Goal: Information Seeking & Learning: Learn about a topic

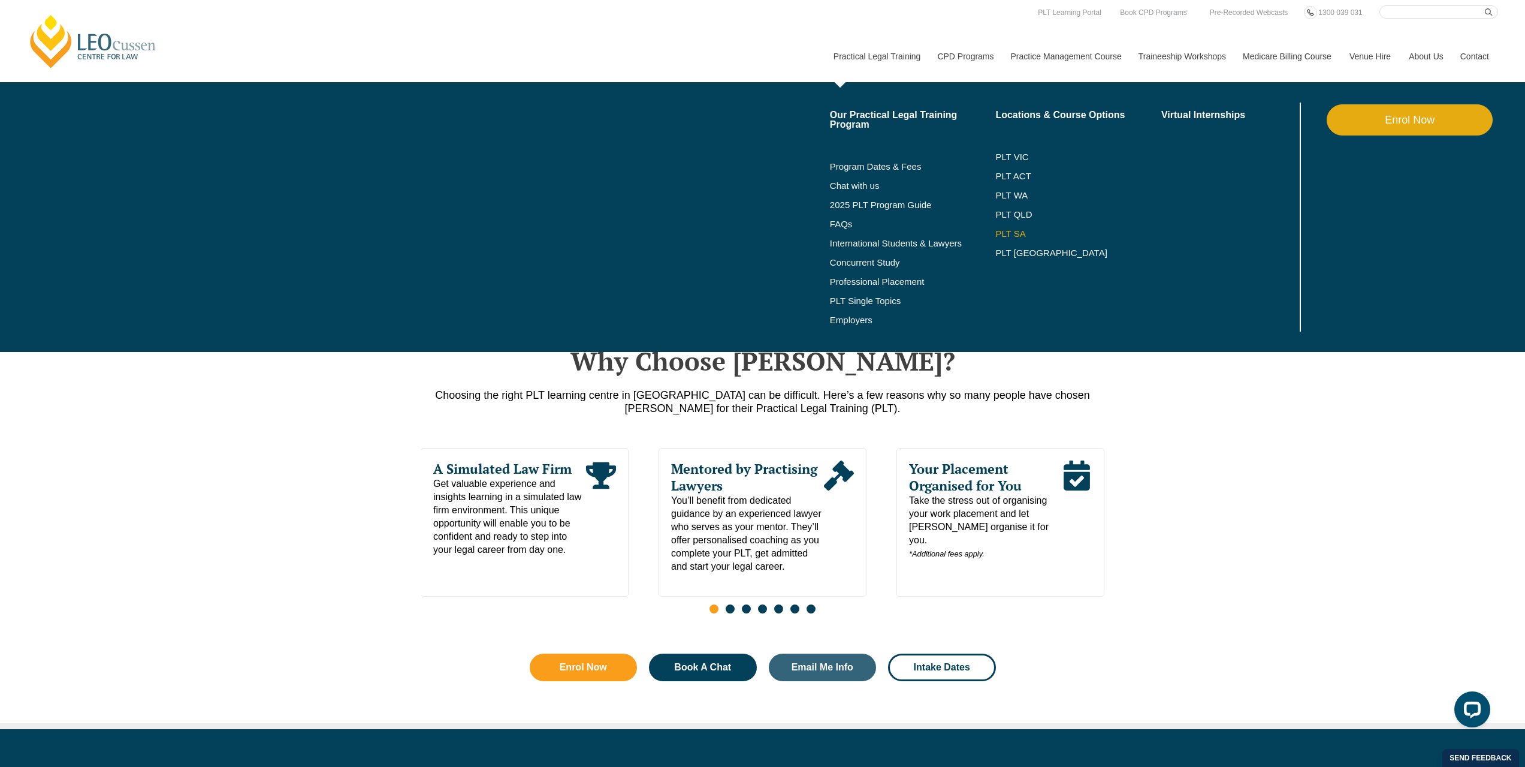
click at [1015, 236] on link "PLT SA" at bounding box center [1079, 234] width 166 height 10
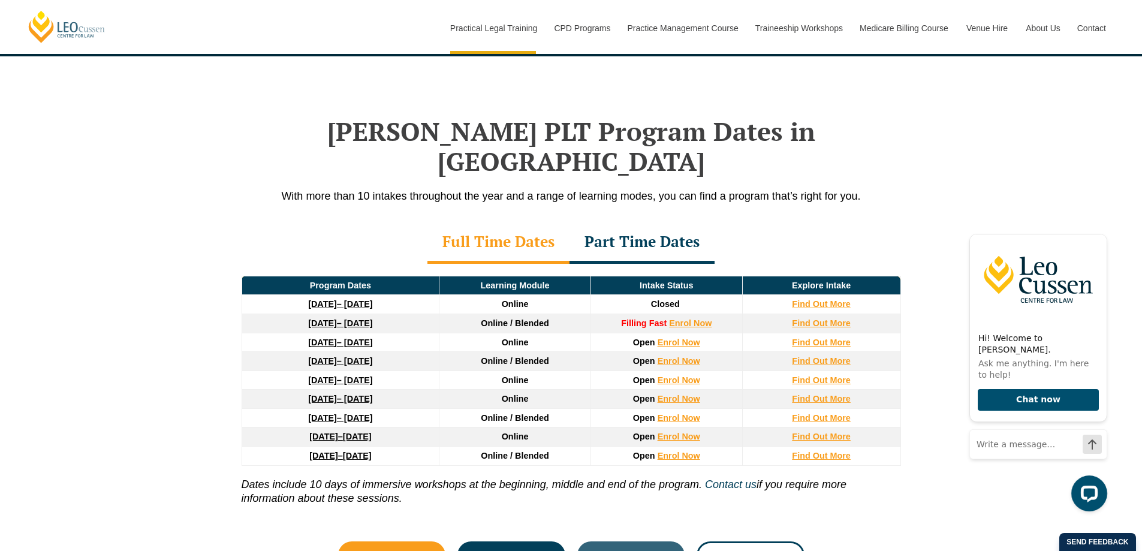
scroll to position [1498, 0]
